Goal: Navigation & Orientation: Find specific page/section

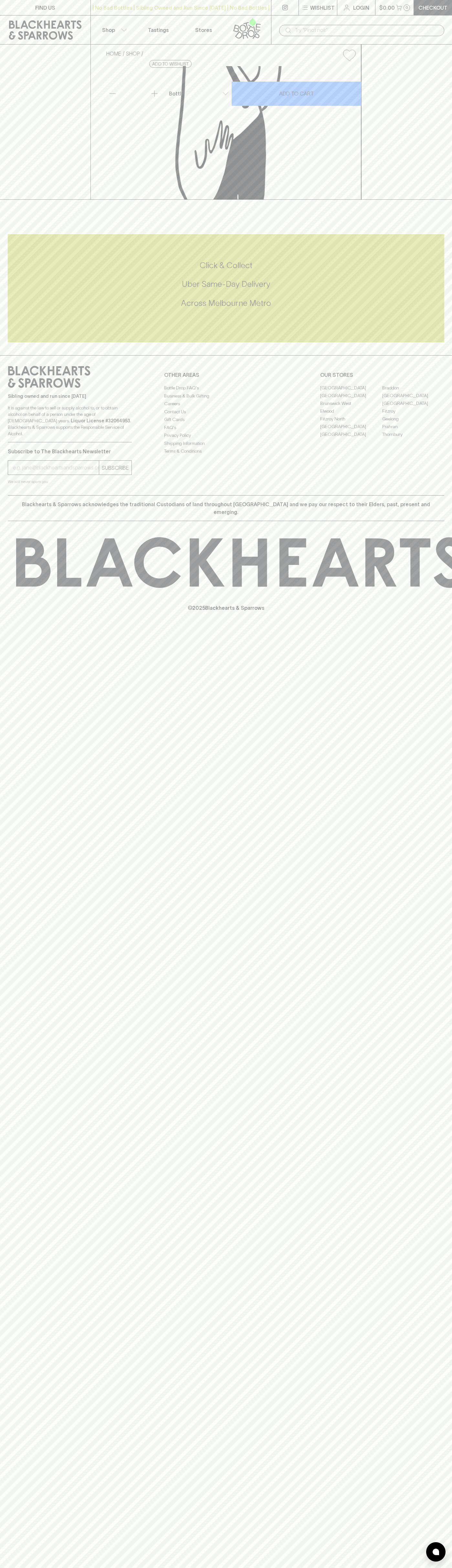
click at [292, 24] on div "​" at bounding box center [361, 30] width 165 height 12
click at [436, 1137] on div "FIND US | No Bad Bottles | Sibling Owned and Run Since [DATE] | No Bad Bottles …" at bounding box center [226, 784] width 452 height 1568
click at [147, 1567] on html "FIND US | No Bad Bottles | Sibling Owned and Run Since [DATE] | No Bad Bottles …" at bounding box center [226, 784] width 452 height 1568
click at [18, 309] on h5 "Across Melbourne Metro" at bounding box center [226, 303] width 436 height 10
